Goal: Task Accomplishment & Management: Use online tool/utility

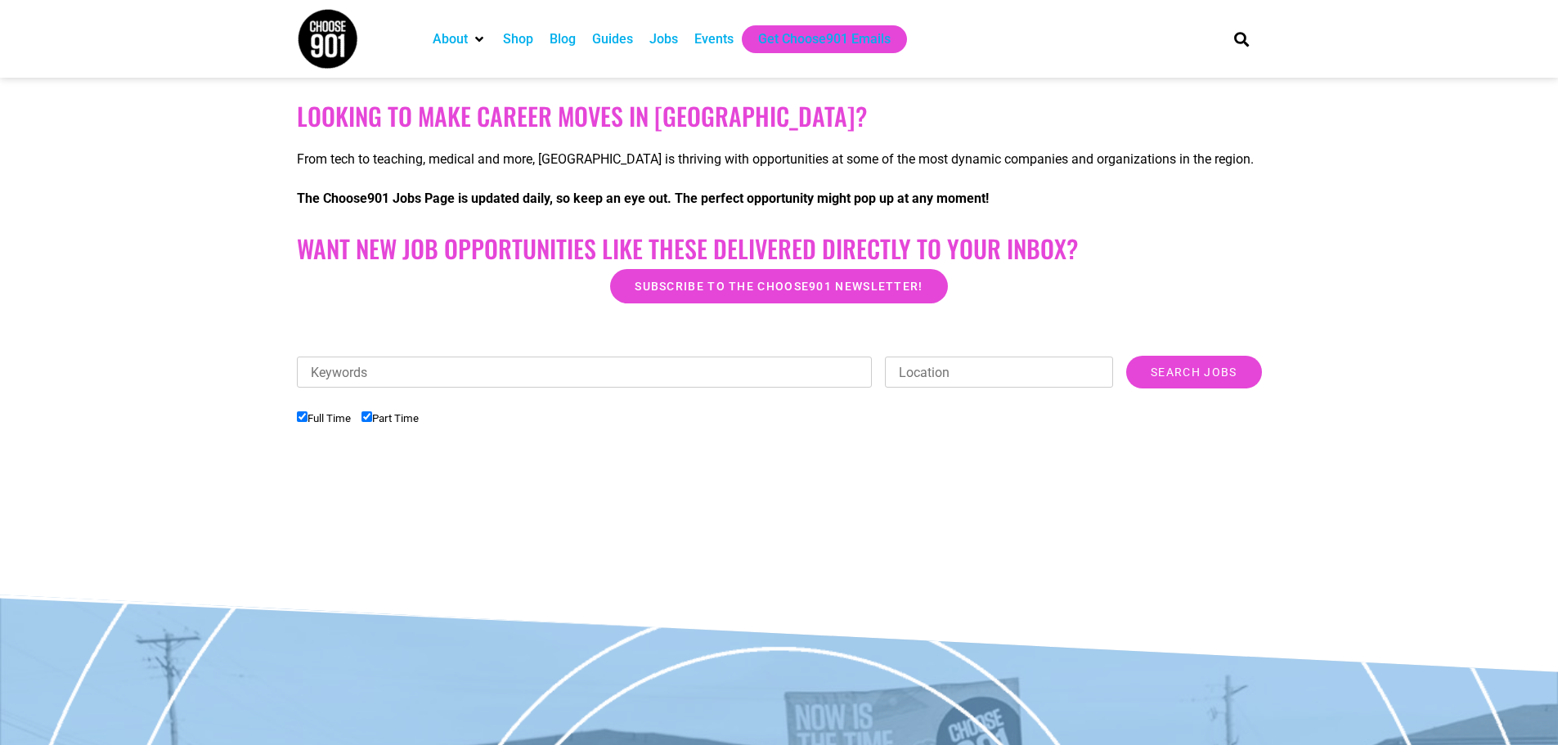
scroll to position [272, 0]
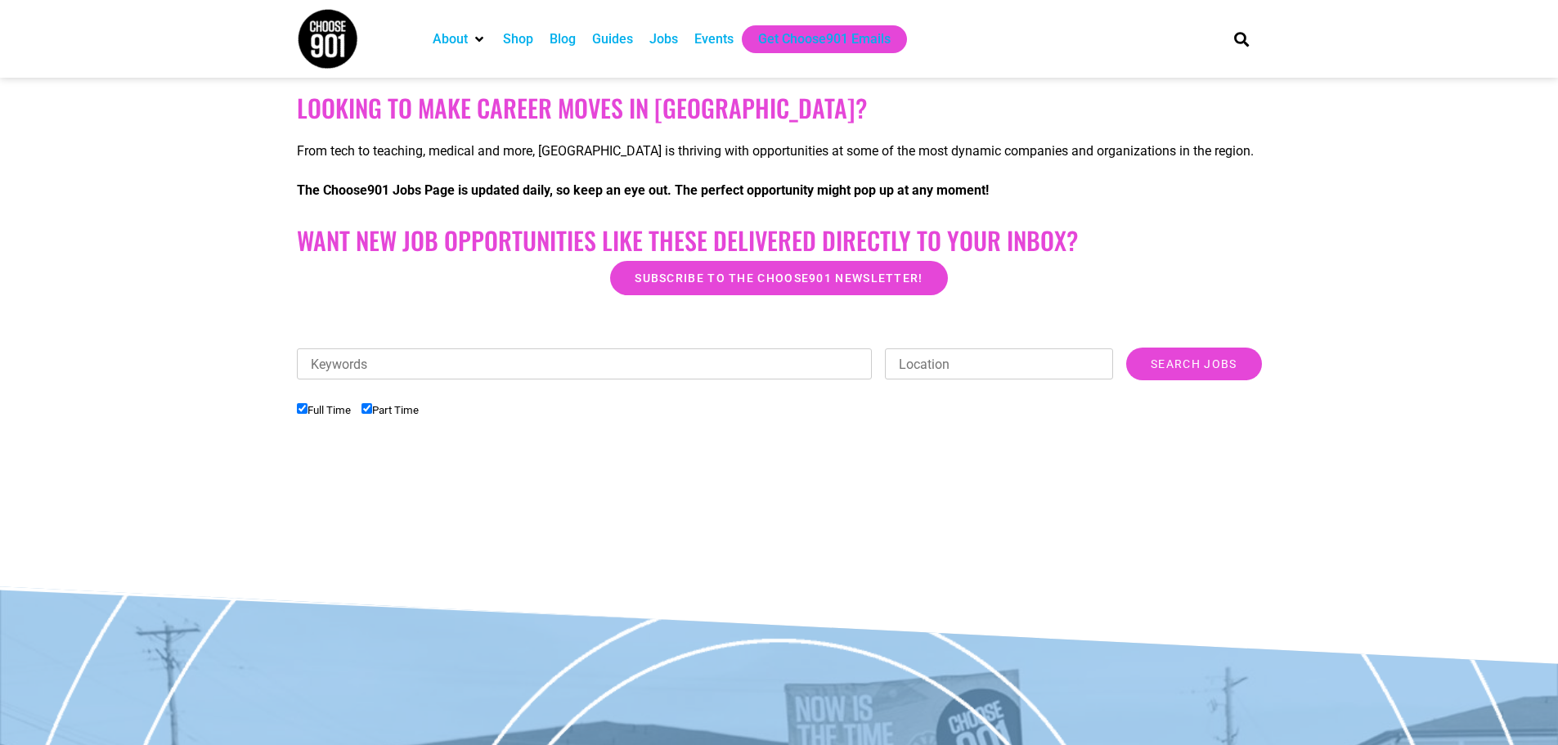
click at [483, 367] on input "Keywords" at bounding box center [585, 363] width 576 height 31
type input "logistics"
click at [1196, 362] on input "Search Jobs" at bounding box center [1193, 364] width 135 height 33
click at [1167, 365] on input "Search Jobs" at bounding box center [1193, 364] width 135 height 33
click at [1010, 365] on input "Location" at bounding box center [999, 363] width 228 height 31
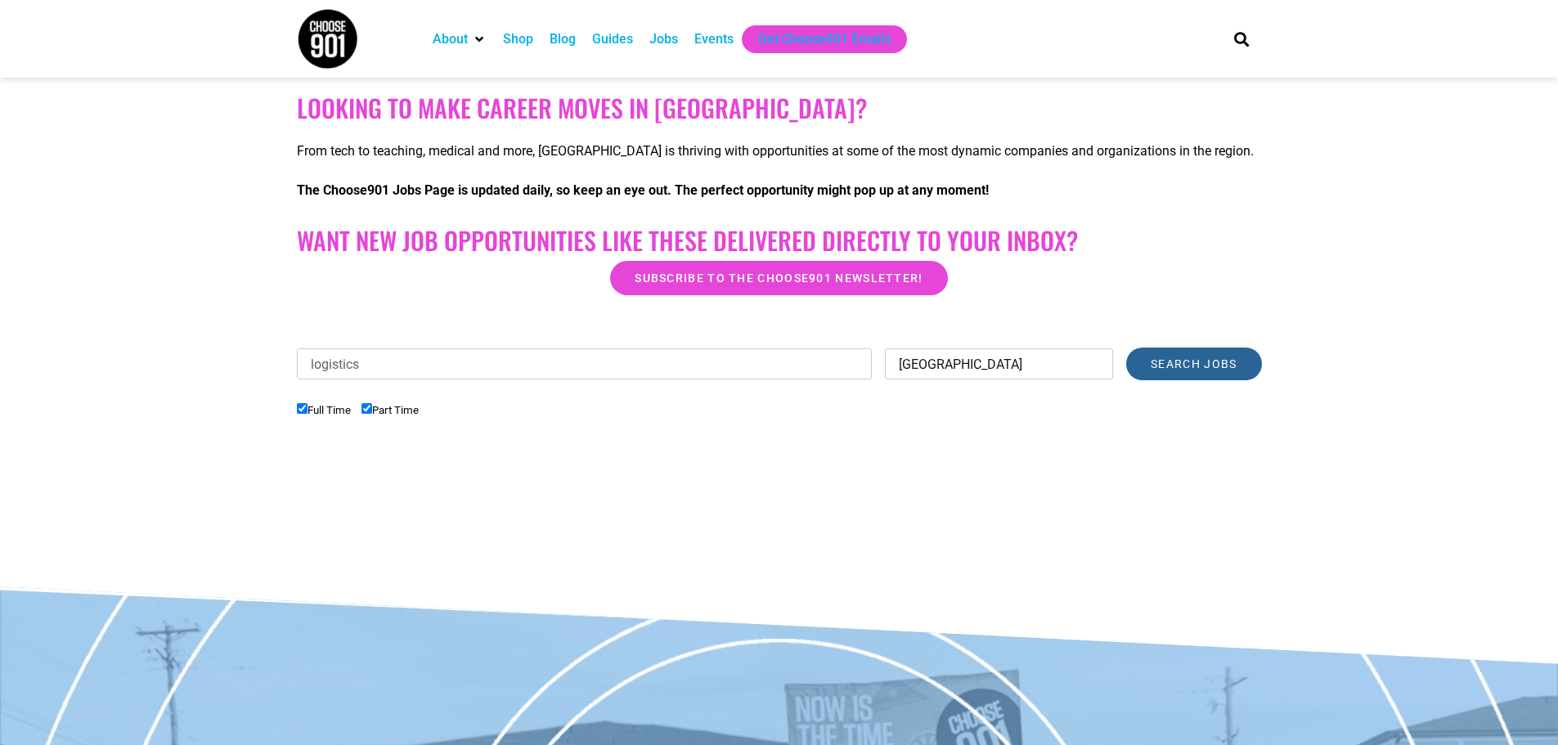
type input "[GEOGRAPHIC_DATA]"
click at [1178, 362] on input "Search Jobs" at bounding box center [1193, 364] width 135 height 33
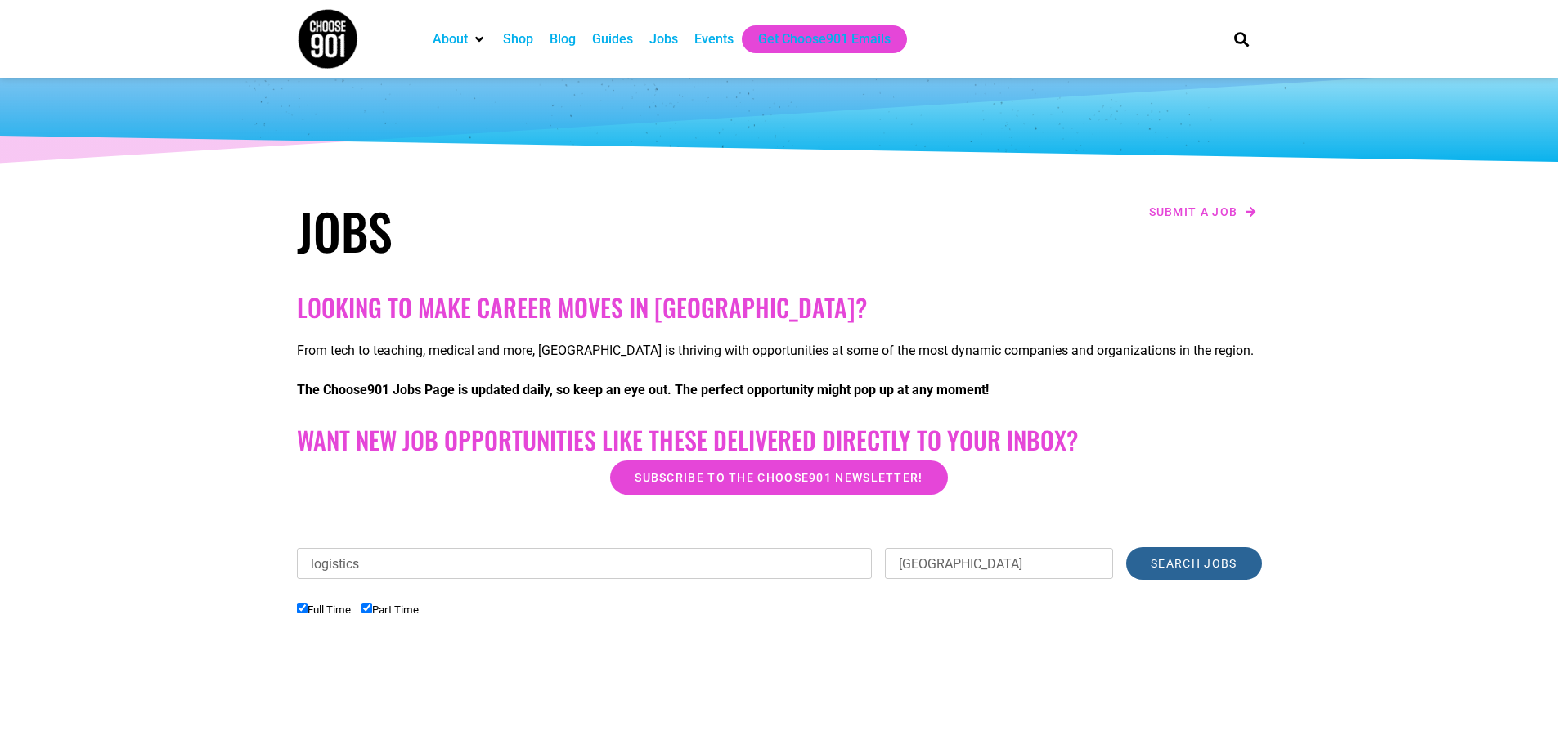
scroll to position [0, 0]
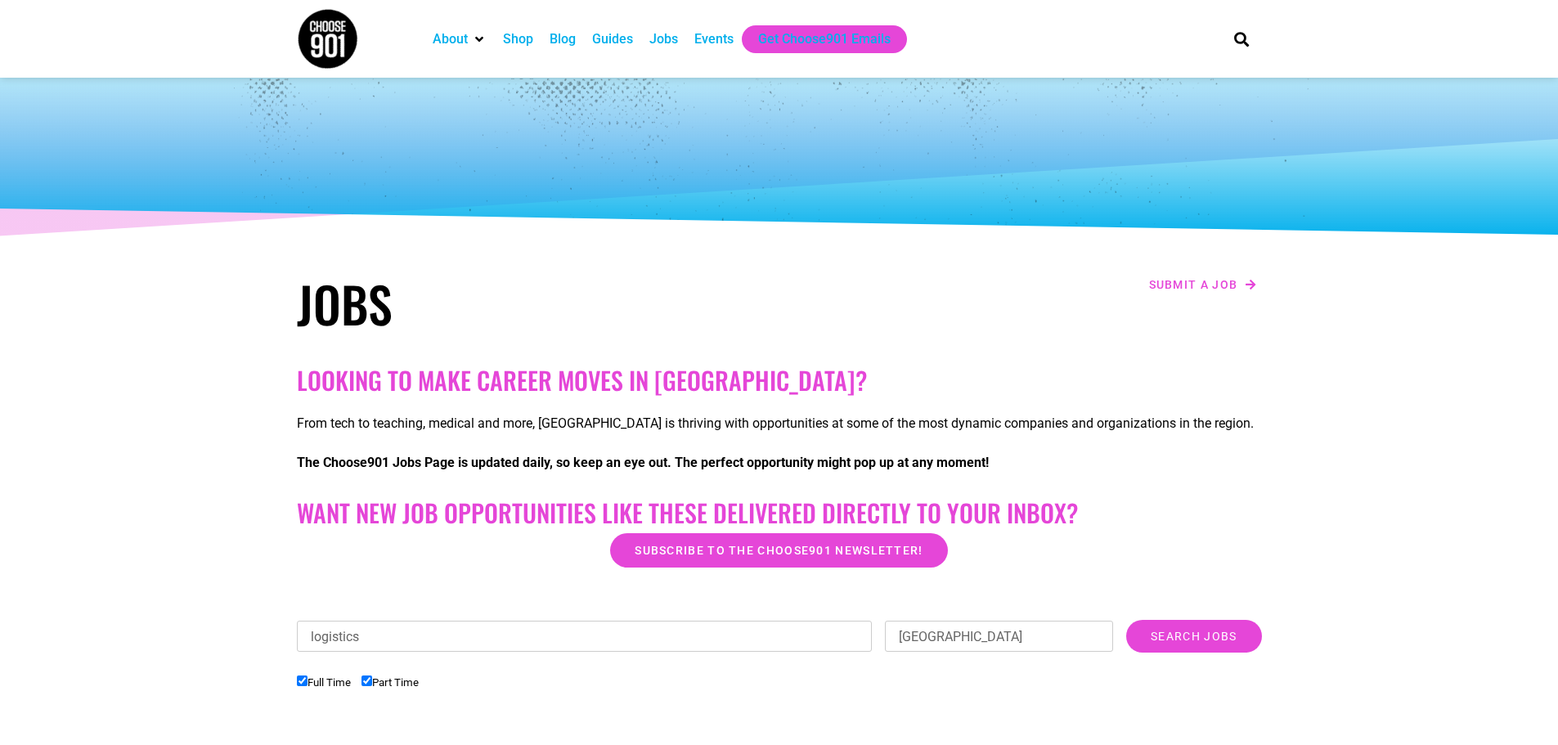
click at [658, 35] on div "Jobs" at bounding box center [663, 39] width 29 height 20
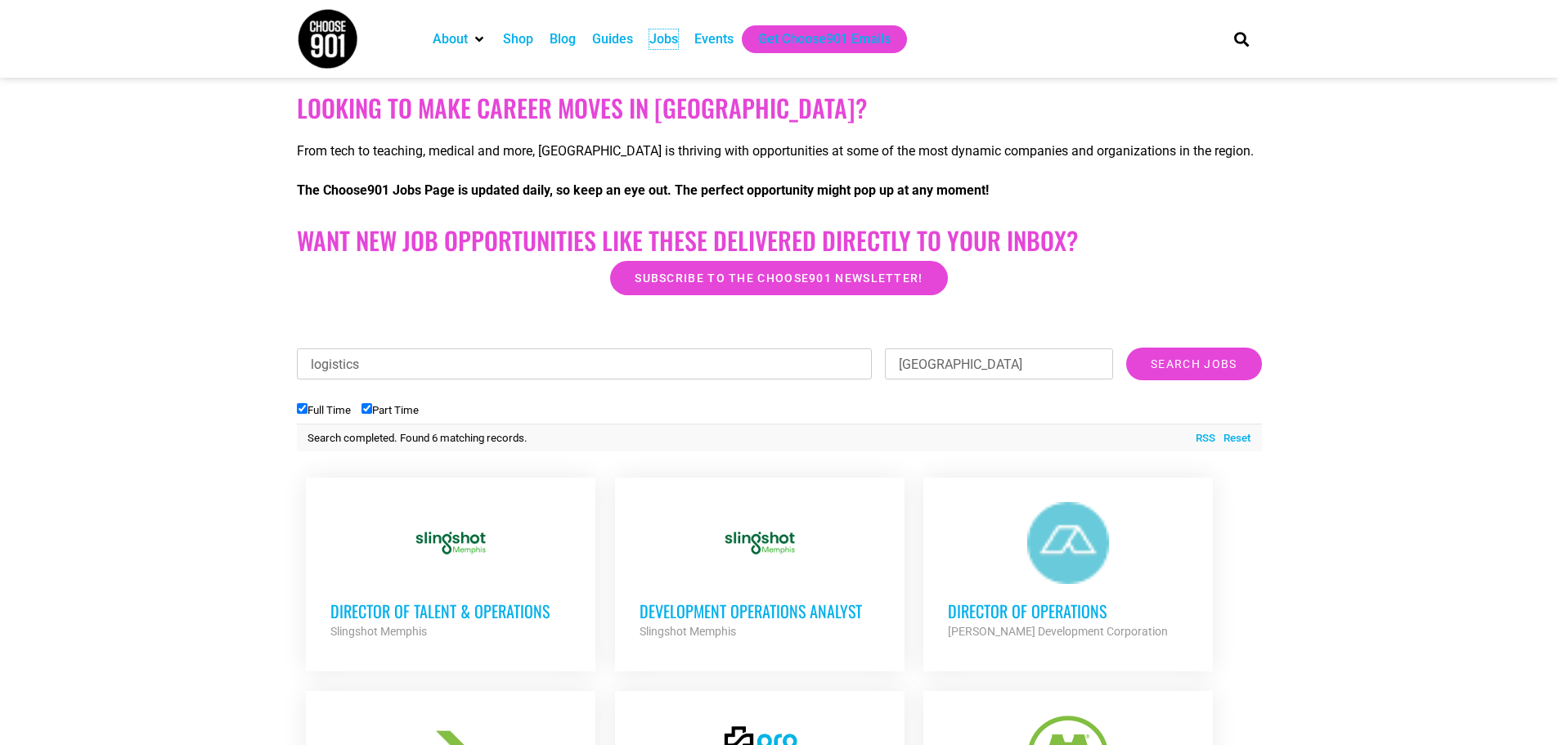
scroll to position [545, 0]
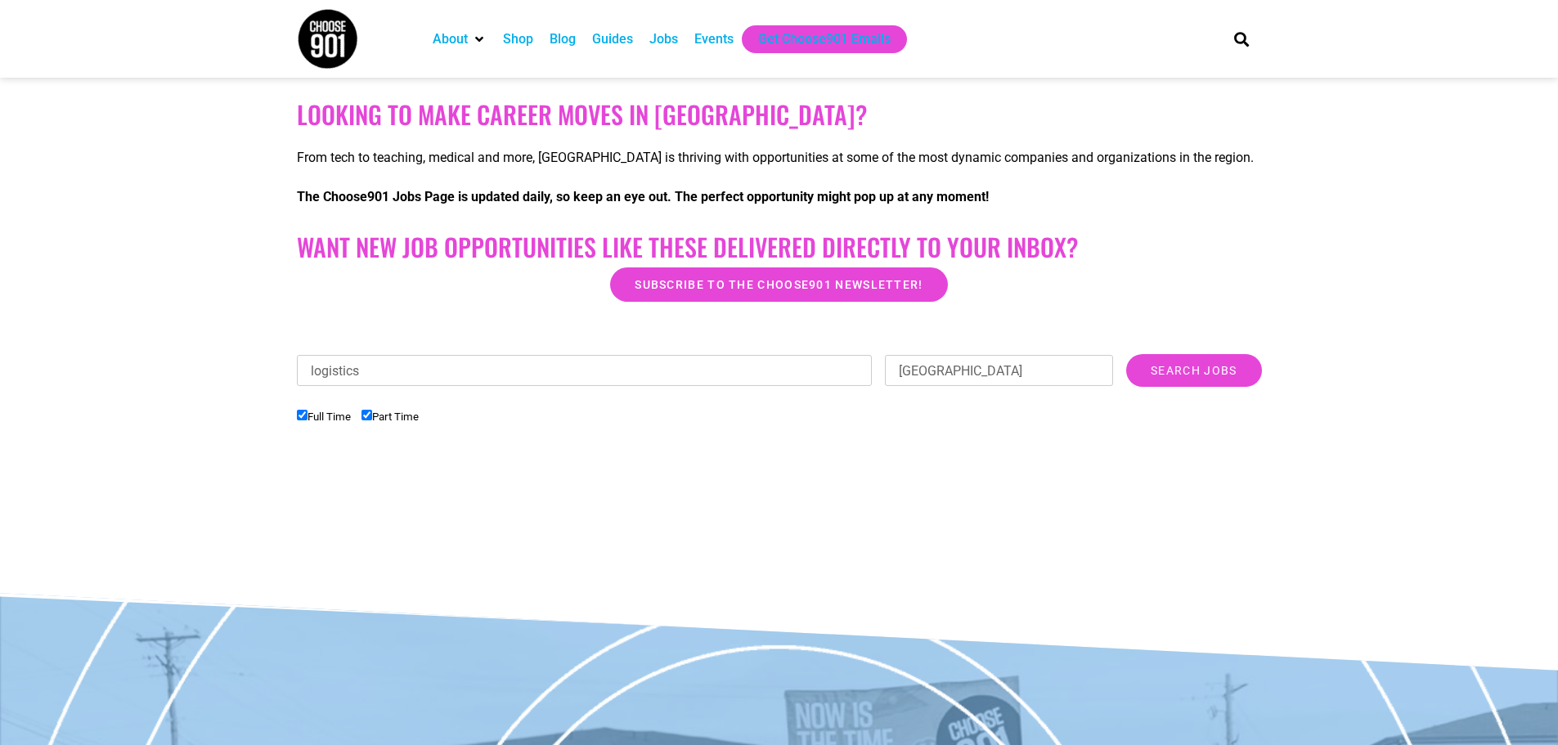
scroll to position [272, 0]
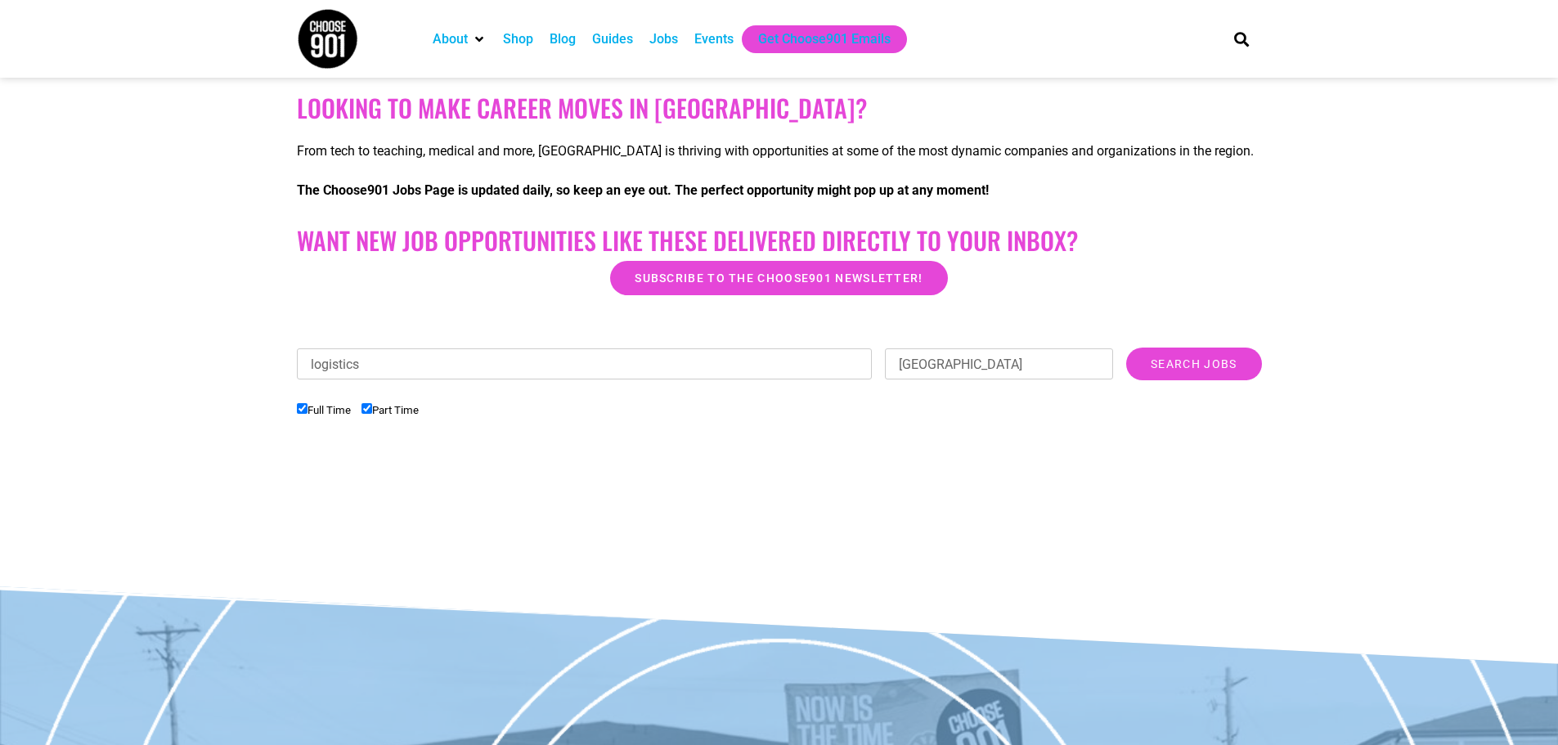
click at [369, 407] on input "Part Time" at bounding box center [366, 408] width 11 height 11
checkbox input "false"
click at [1191, 361] on input "Search Jobs" at bounding box center [1193, 364] width 135 height 33
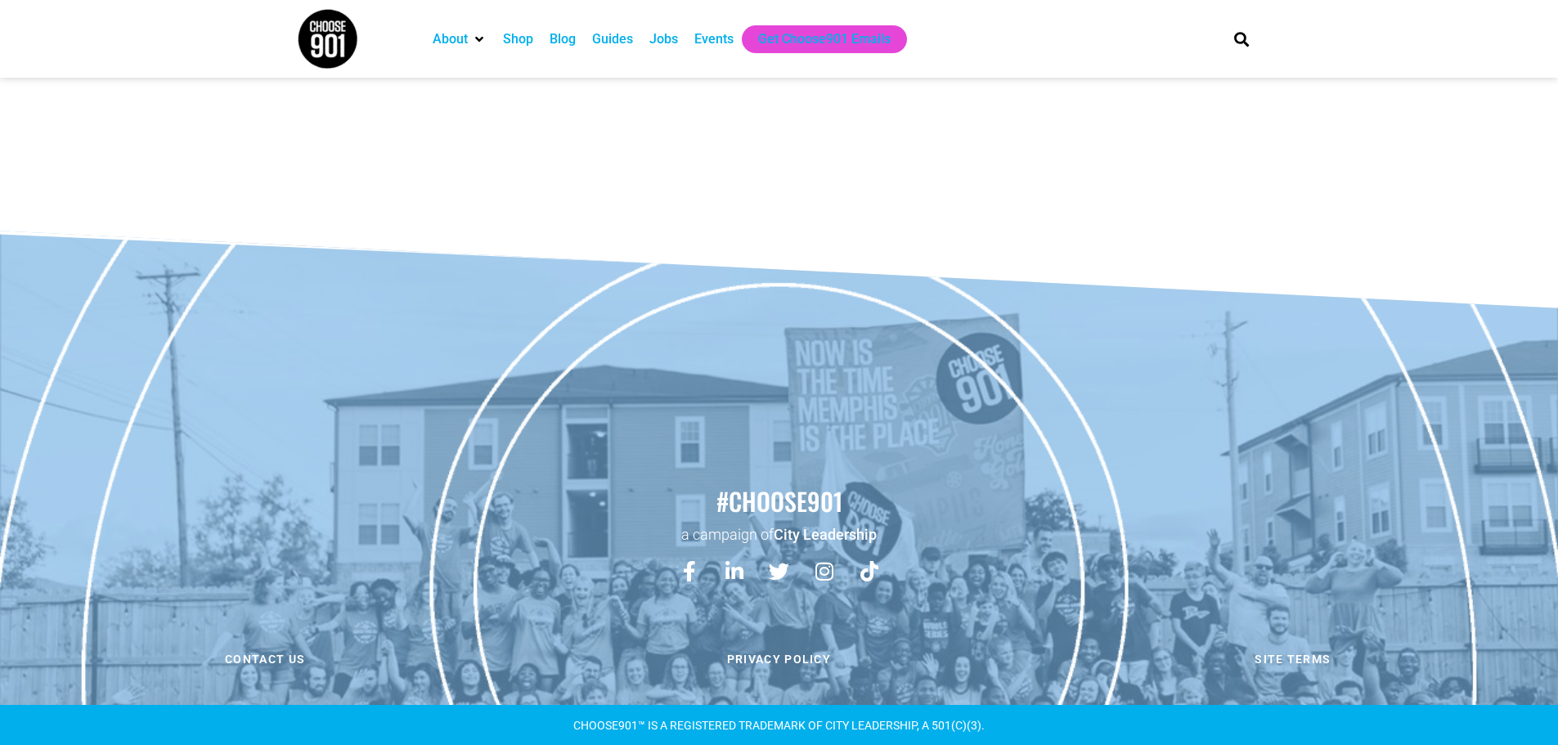
scroll to position [0, 0]
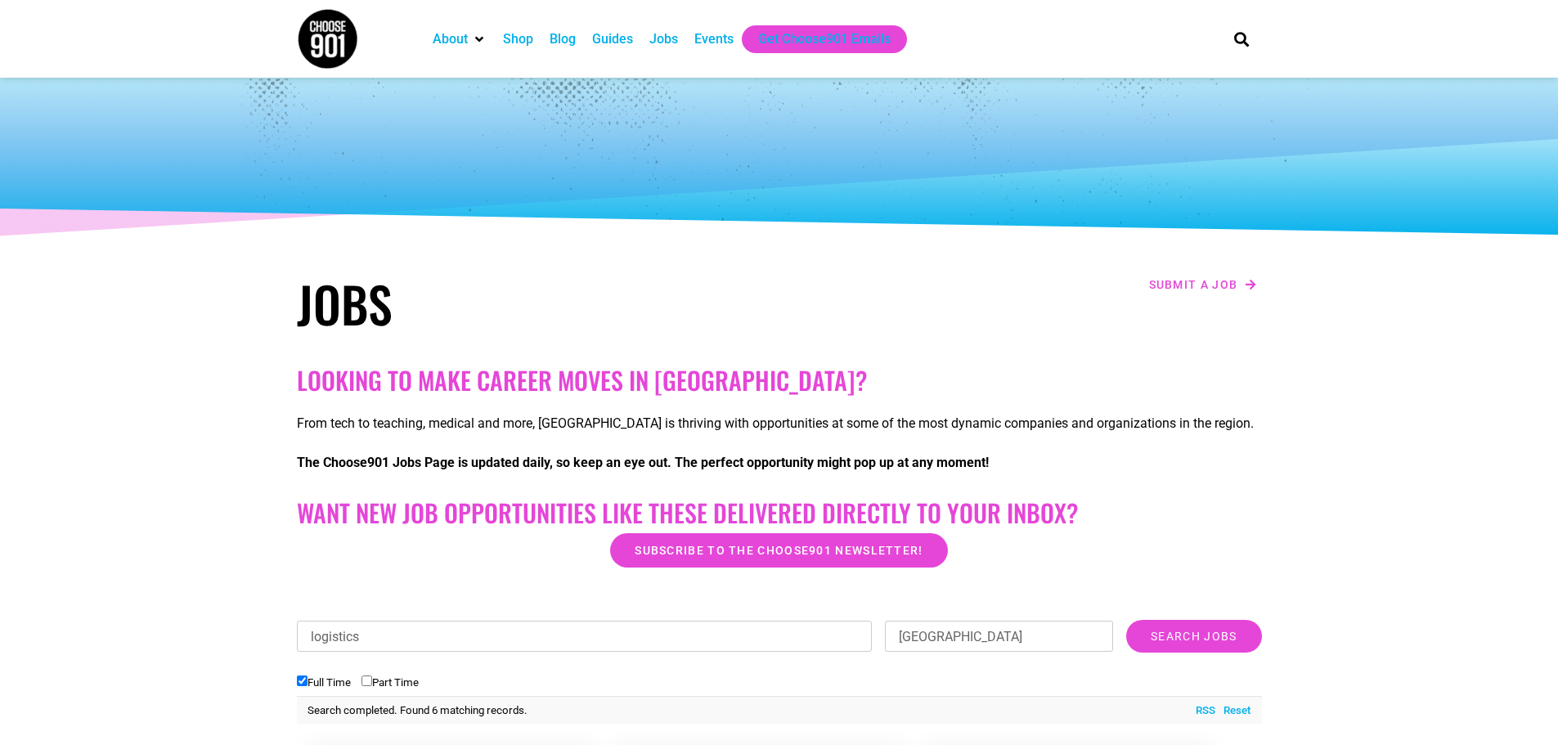
click at [663, 39] on div "Jobs" at bounding box center [663, 39] width 29 height 20
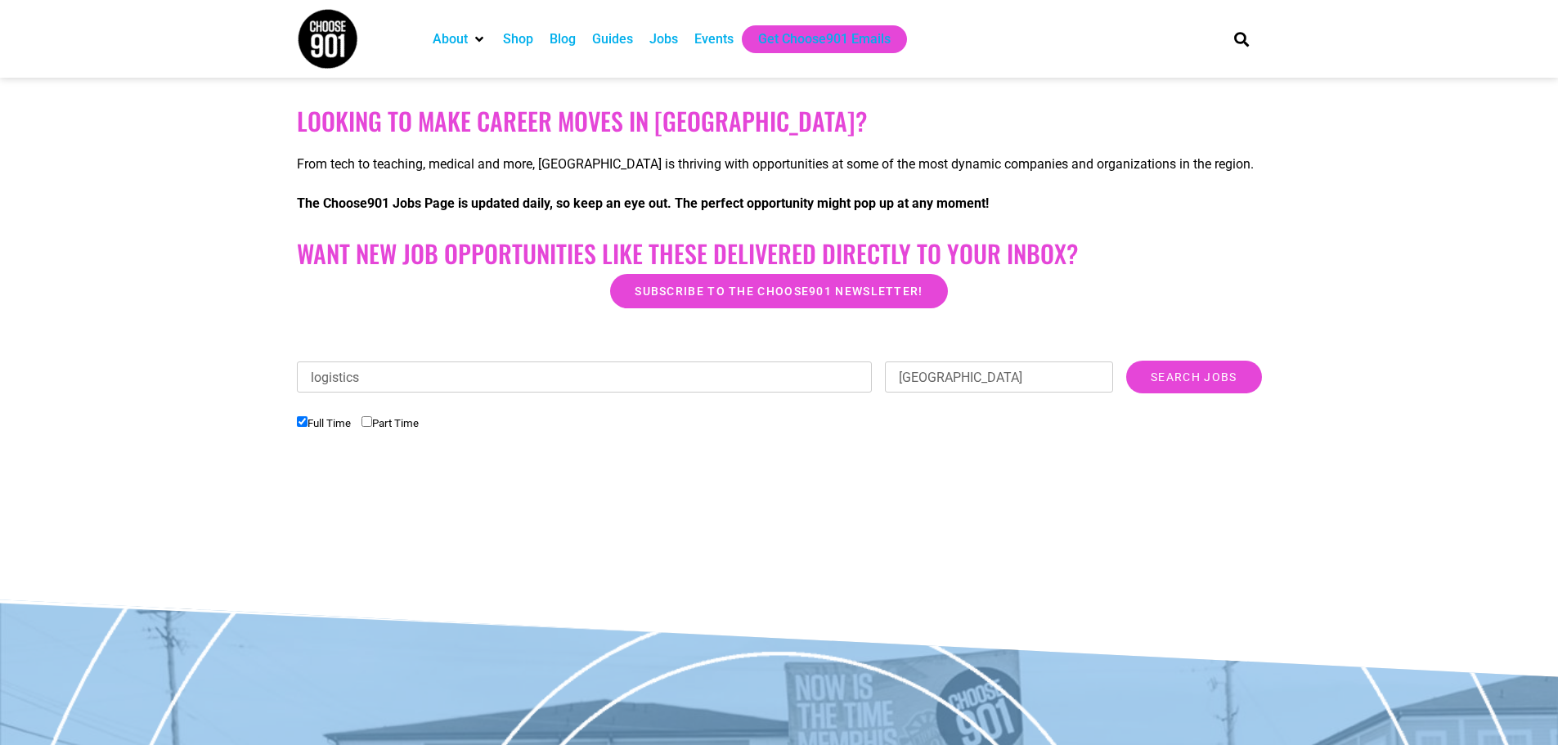
scroll to position [545, 0]
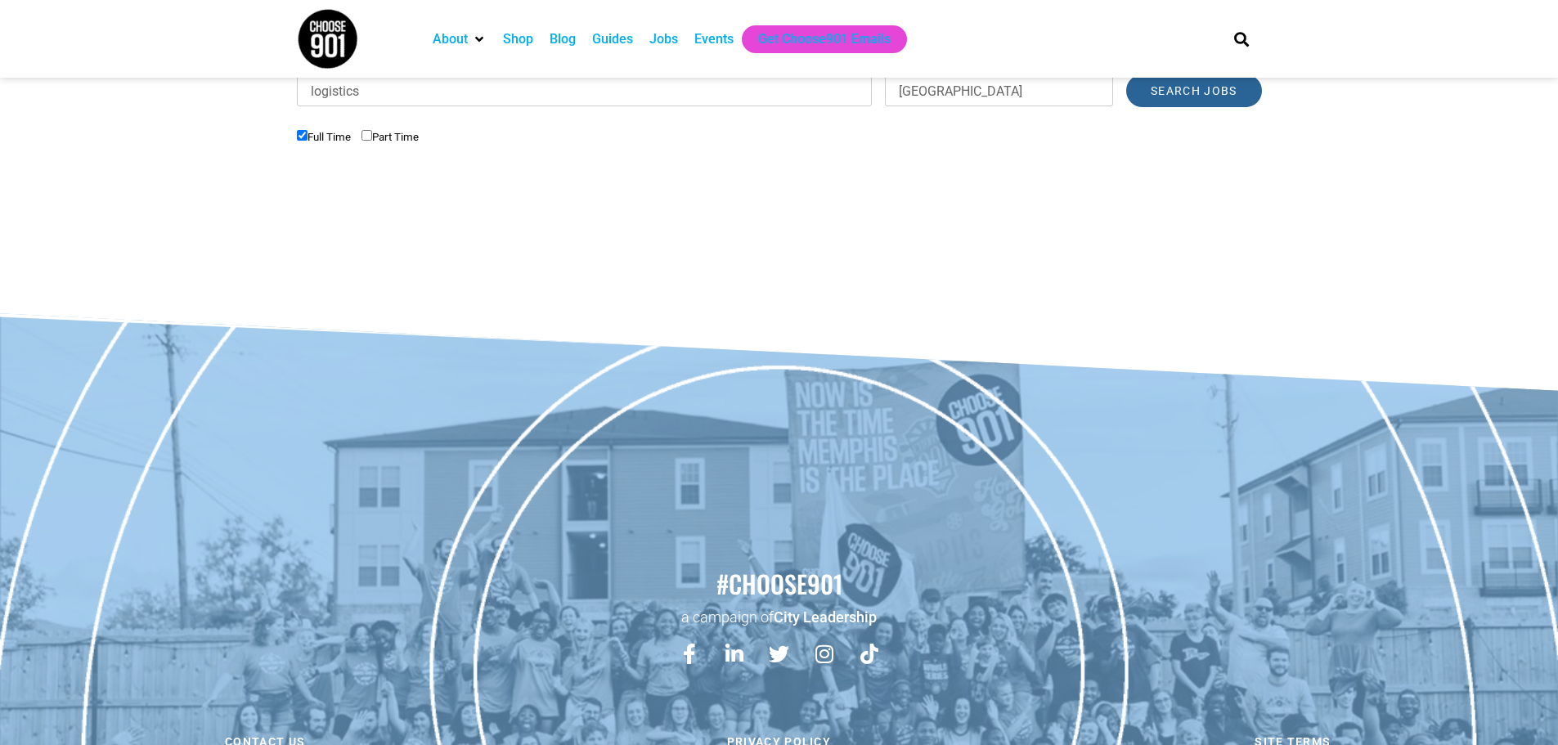
click at [1209, 102] on input "Search Jobs" at bounding box center [1193, 90] width 135 height 33
